Goal: Check status: Check status

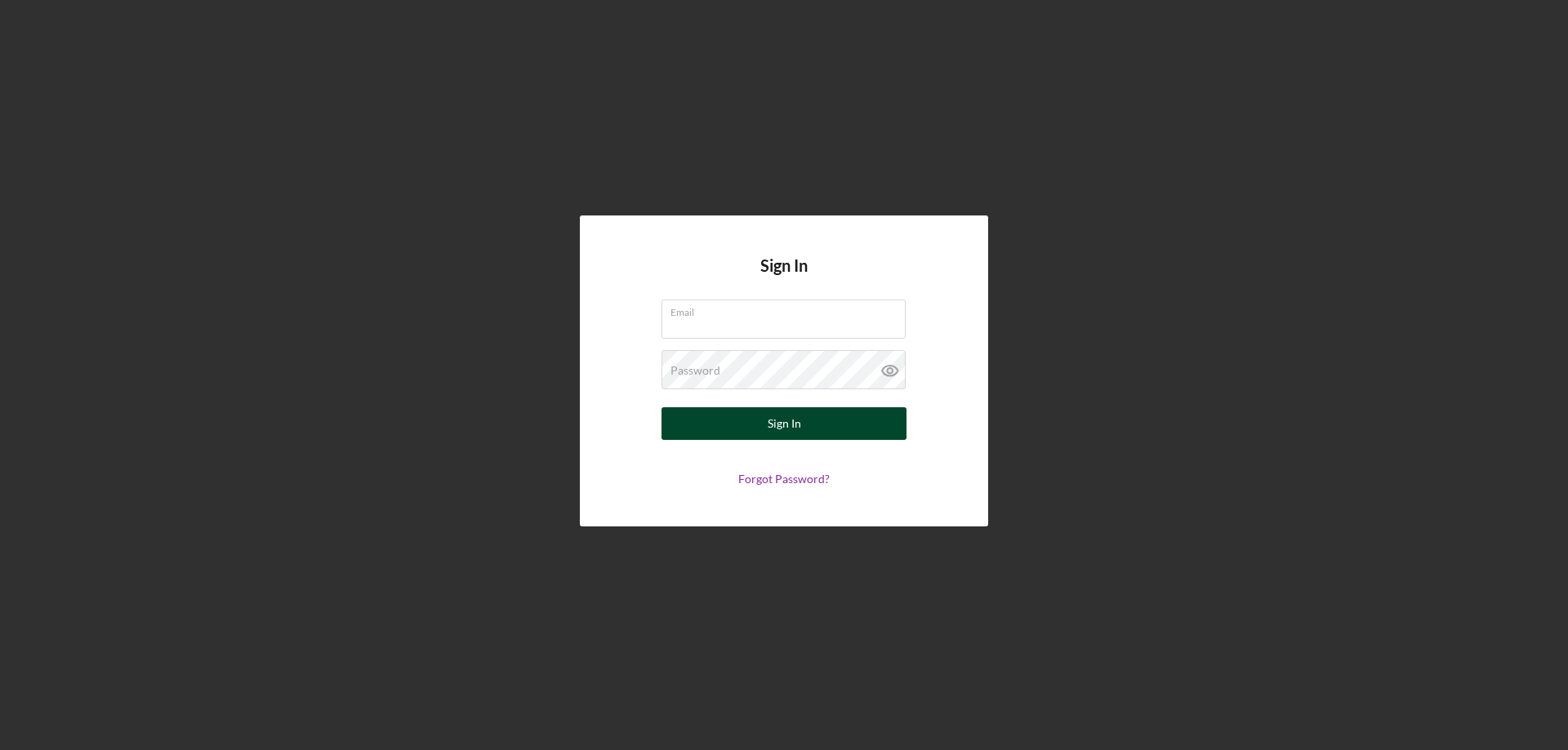
type input "[EMAIL_ADDRESS][DOMAIN_NAME]"
click at [834, 427] on button "Sign In" at bounding box center [784, 423] width 245 height 33
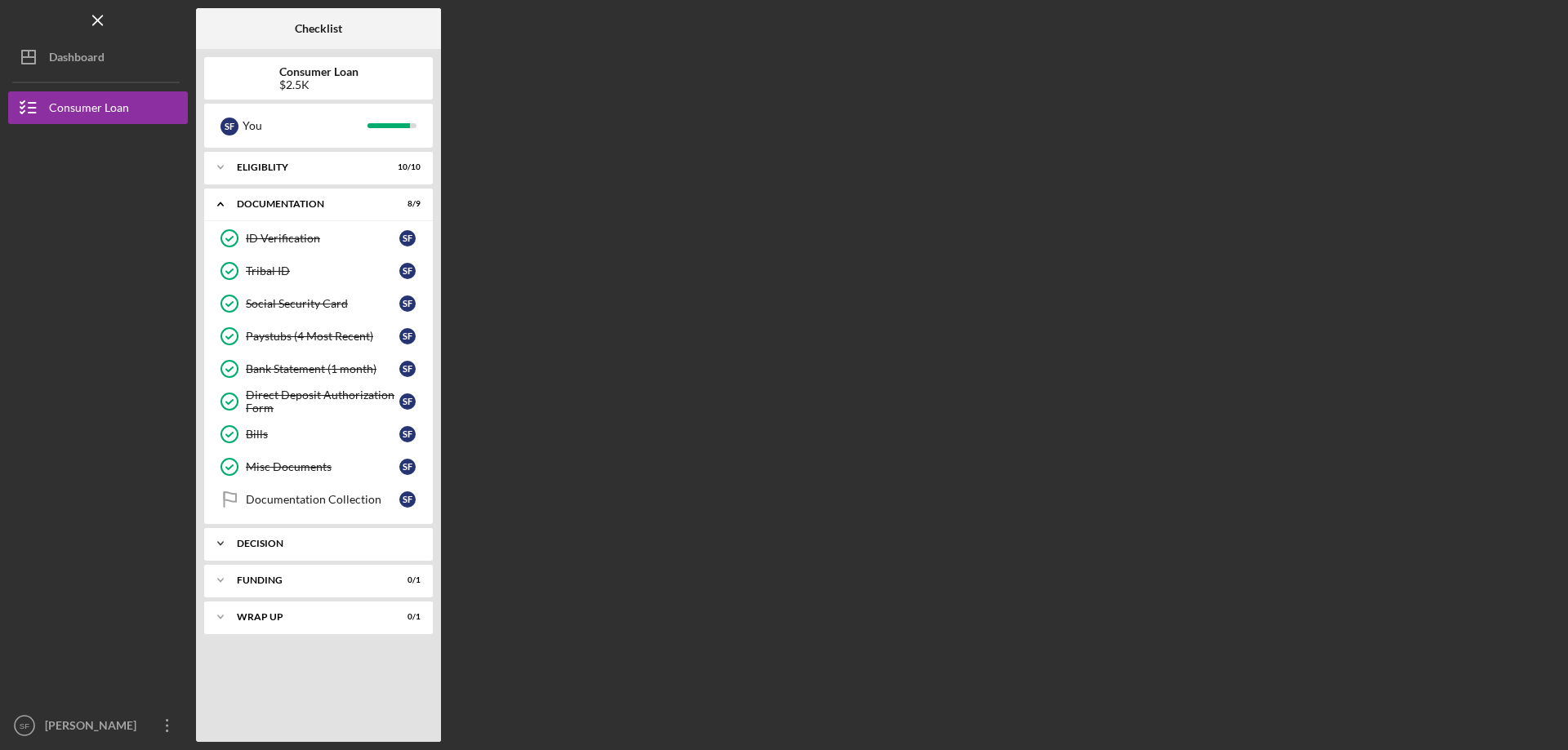
click at [357, 540] on div "Decision" at bounding box center [325, 544] width 175 height 10
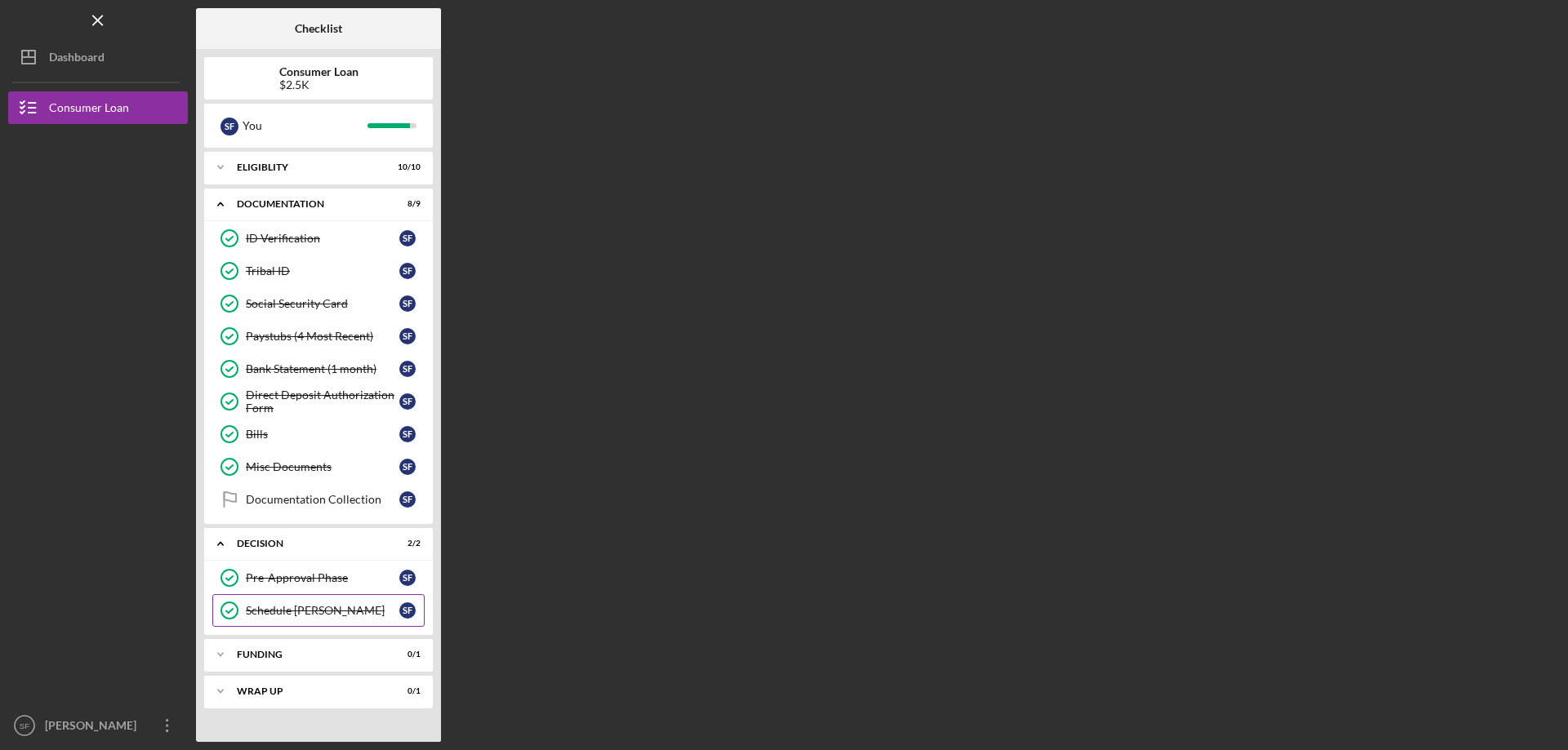
click at [302, 610] on div "Schedule [PERSON_NAME]" at bounding box center [323, 611] width 153 height 13
